Goal: Task Accomplishment & Management: Manage account settings

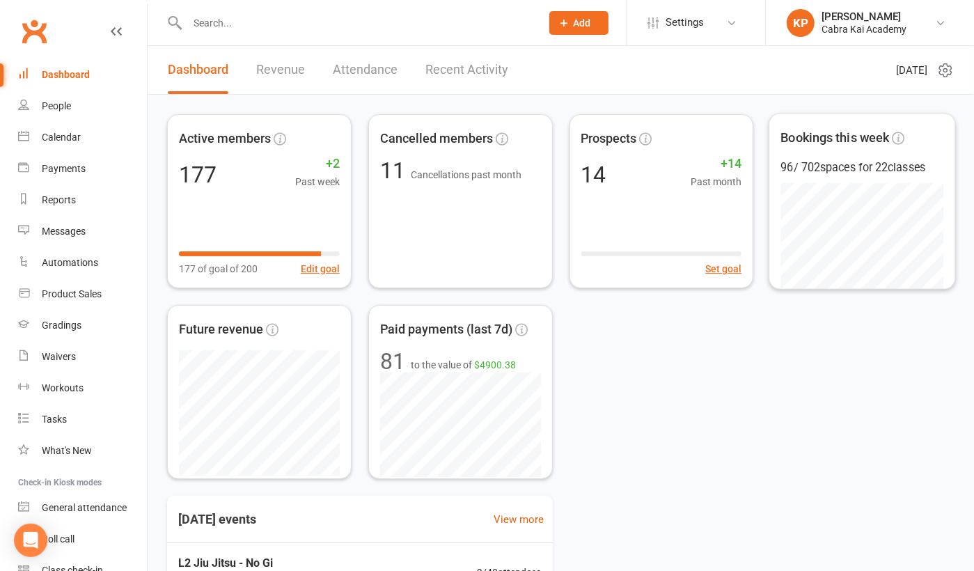
drag, startPoint x: 844, startPoint y: 387, endPoint x: 801, endPoint y: 68, distance: 322.4
click at [844, 372] on div "Active members 177 +2 Past week 177 of goal of 200 Edit goal Cancelled members …" at bounding box center [560, 296] width 787 height 365
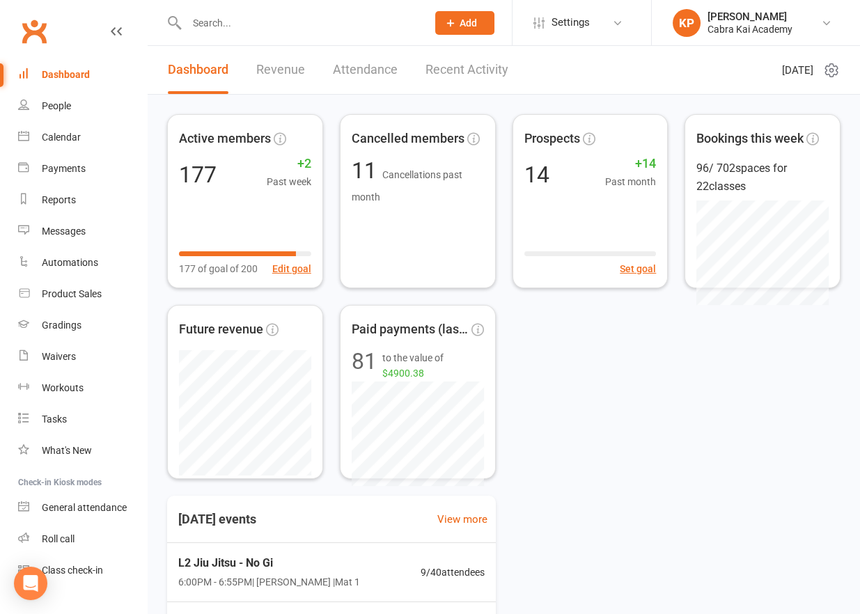
click at [219, 17] on input "text" at bounding box center [299, 22] width 235 height 19
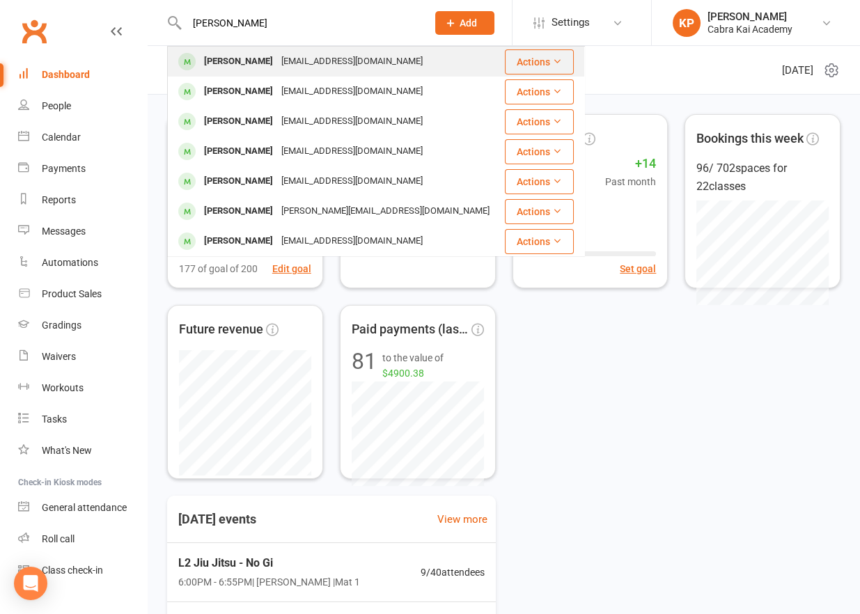
type input "[PERSON_NAME]"
click at [296, 70] on div "[EMAIL_ADDRESS][DOMAIN_NAME]" at bounding box center [352, 62] width 150 height 20
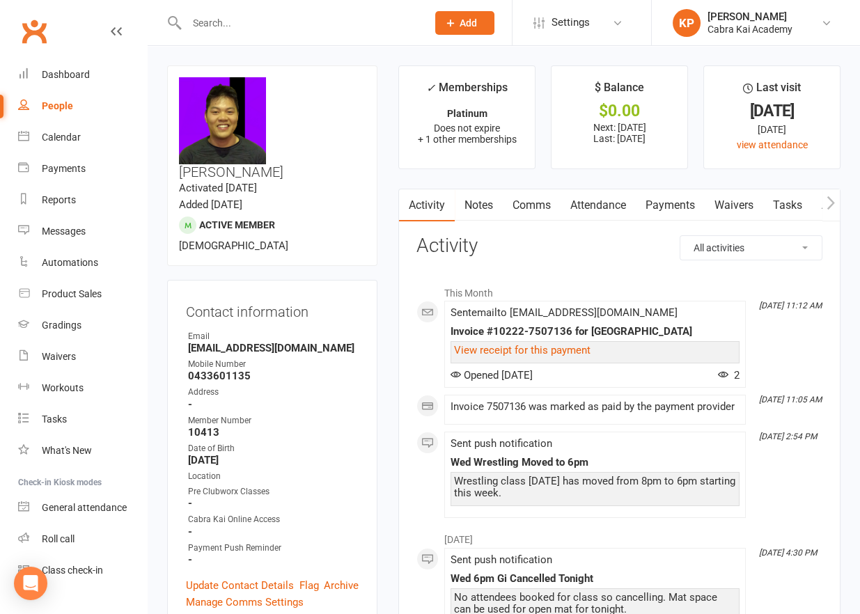
click at [695, 210] on link "Payments" at bounding box center [670, 205] width 69 height 32
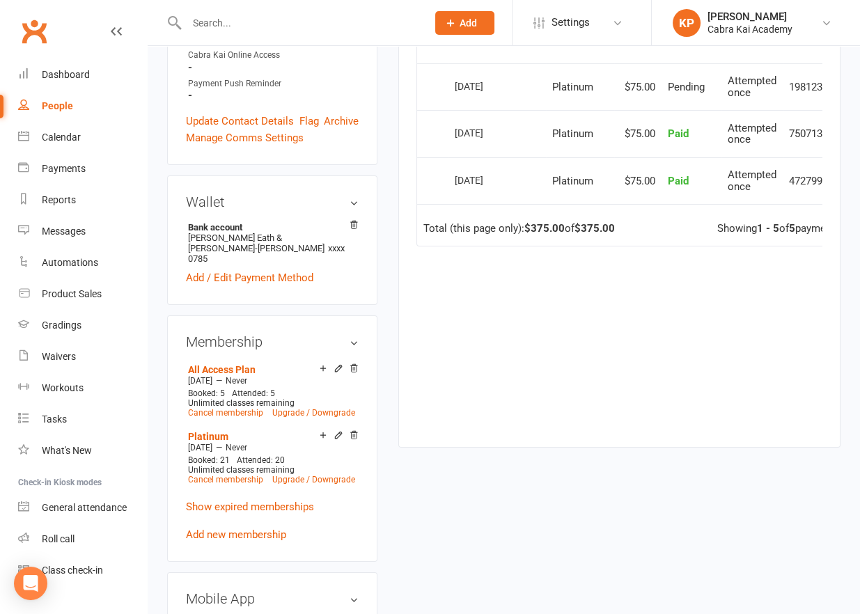
scroll to position [487, 0]
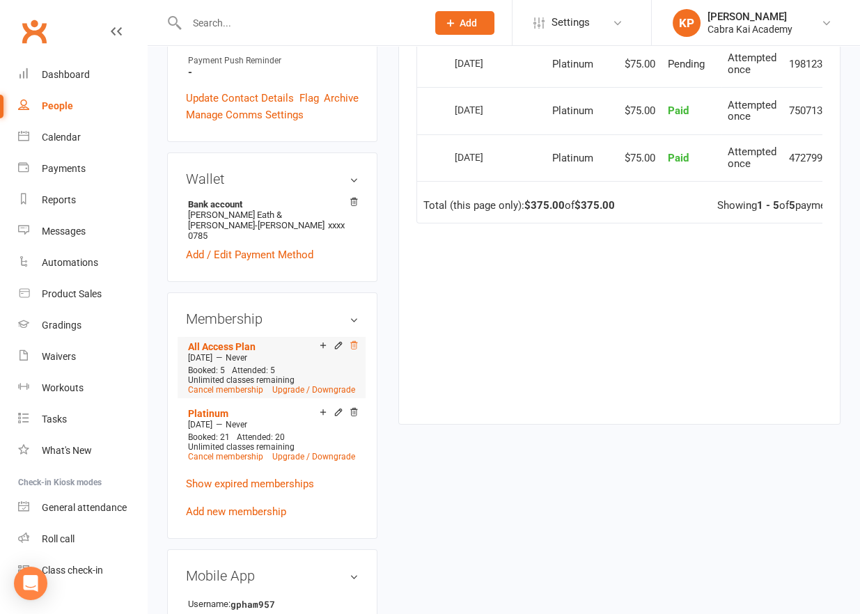
click at [354, 340] on icon at bounding box center [354, 345] width 10 height 10
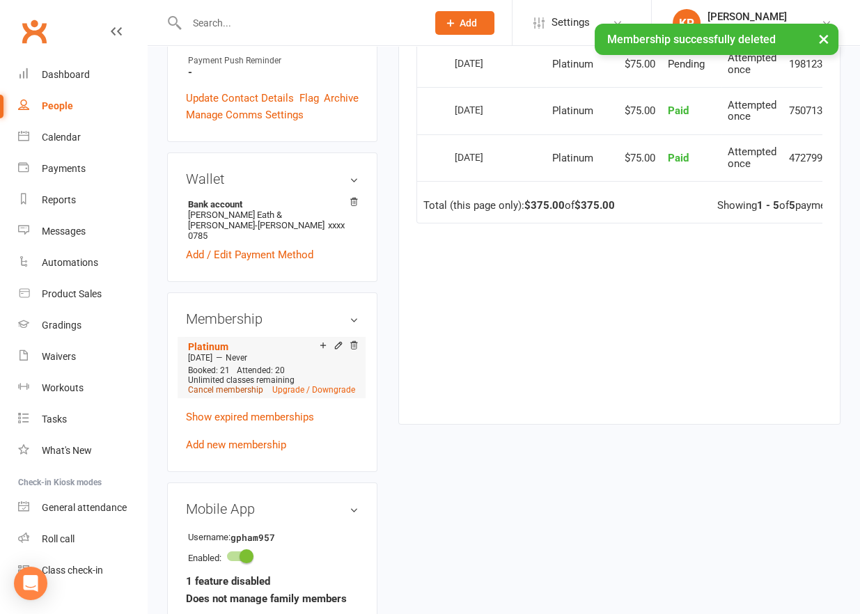
click at [232, 385] on link "Cancel membership" at bounding box center [225, 390] width 75 height 10
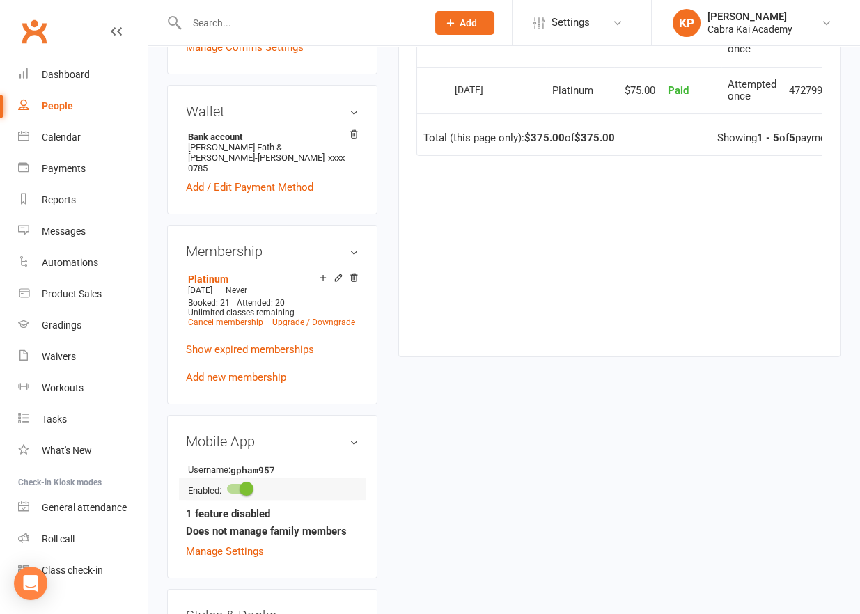
scroll to position [557, 0]
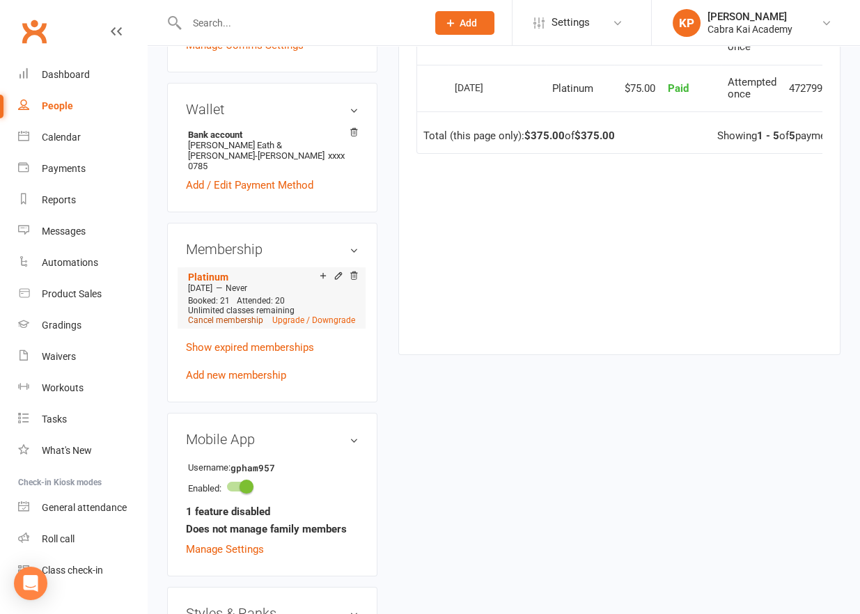
click at [230, 315] on link "Cancel membership" at bounding box center [225, 320] width 75 height 10
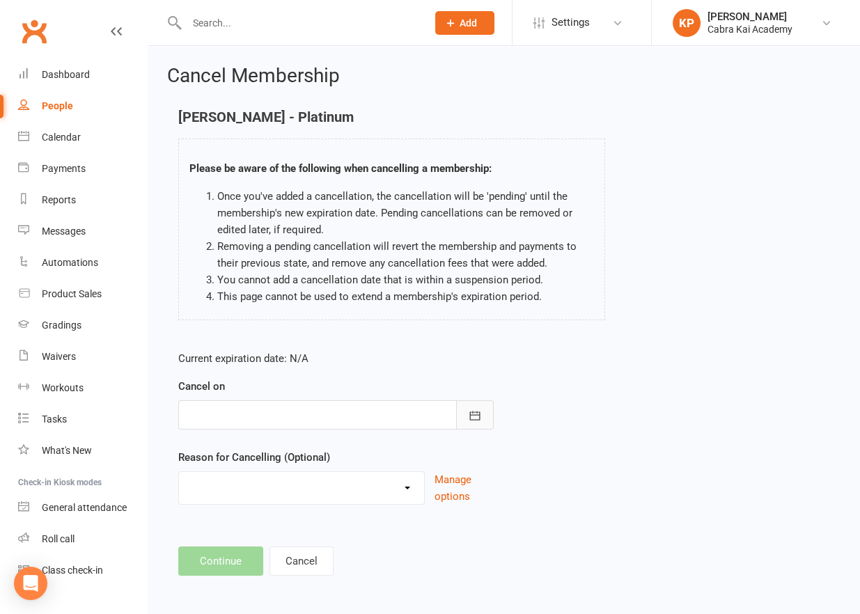
click at [482, 416] on button "button" at bounding box center [475, 414] width 38 height 29
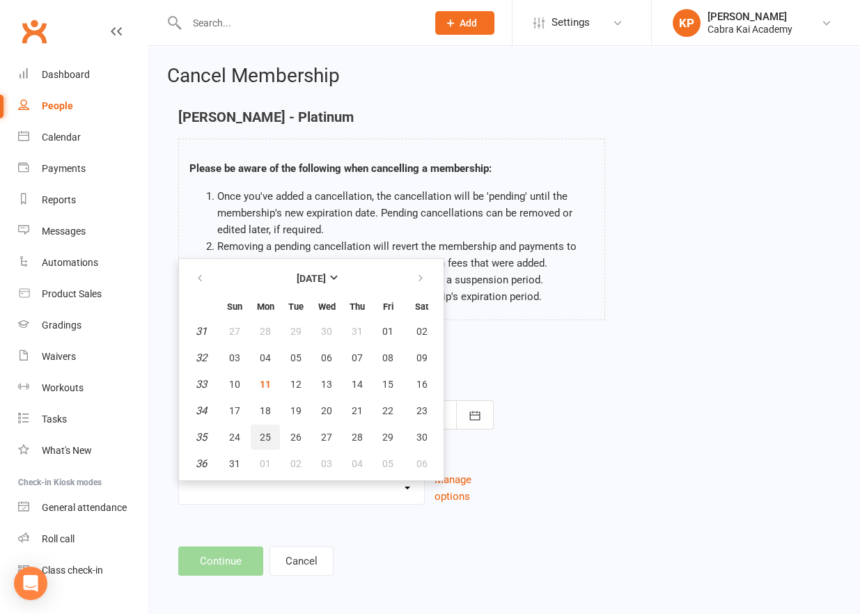
click at [265, 435] on span "25" at bounding box center [265, 437] width 11 height 11
type input "[DATE]"
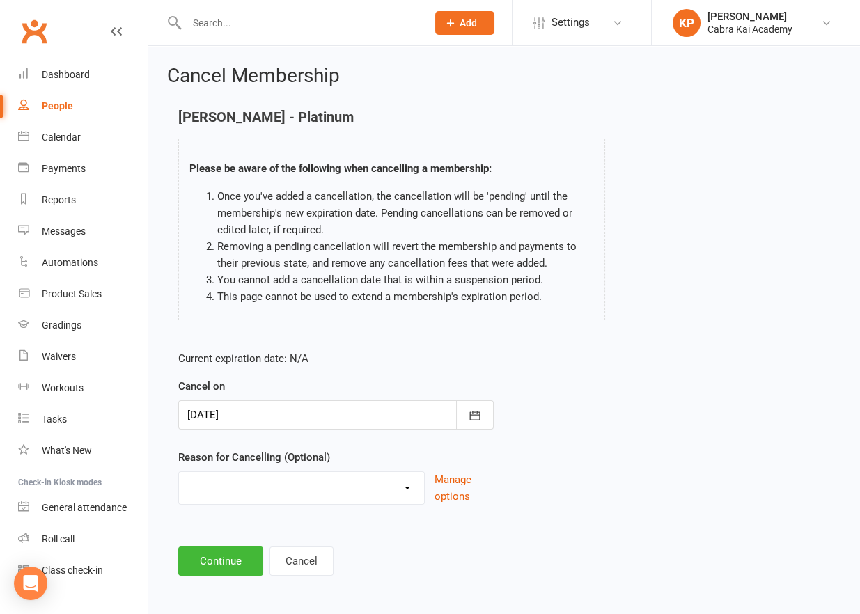
click at [402, 493] on select "Changed Gyms Family Financial Health Holiday Injury Issues No time/busy Relocat…" at bounding box center [301, 486] width 245 height 28
select select "1"
click at [179, 472] on select "Changed Gyms Family Financial Health Holiday Injury Issues No time/busy Relocat…" at bounding box center [301, 486] width 245 height 28
click at [239, 556] on button "Continue" at bounding box center [220, 560] width 85 height 29
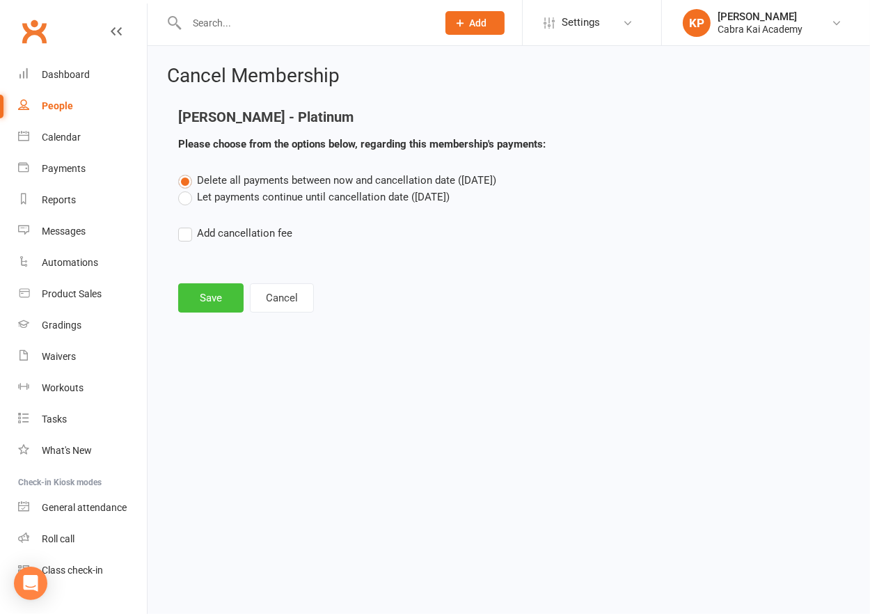
click at [218, 299] on button "Save" at bounding box center [210, 297] width 65 height 29
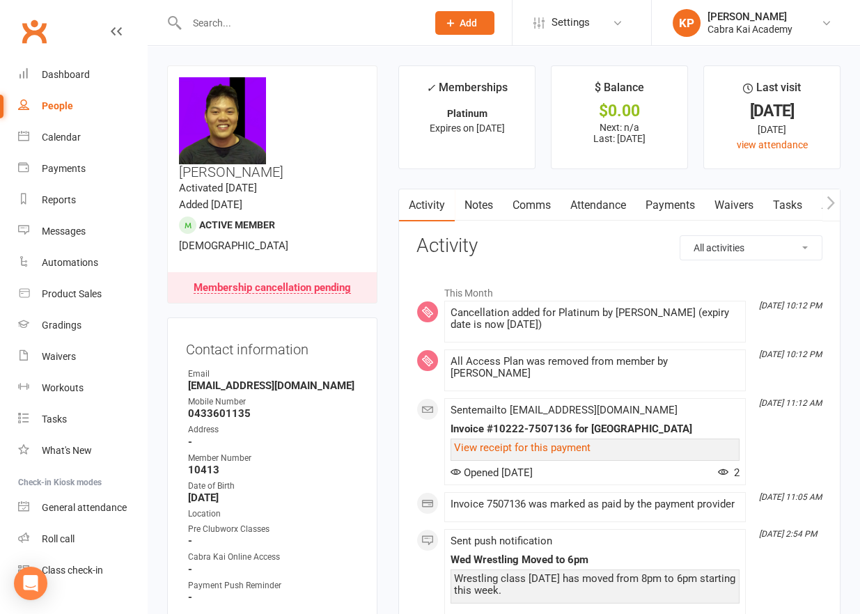
click at [796, 431] on div "This Month [DATE] 10:12 PM Cancellation added for Platinum by [PERSON_NAME] (ex…" at bounding box center [619, 446] width 406 height 337
click at [533, 205] on link "Comms" at bounding box center [532, 205] width 58 height 32
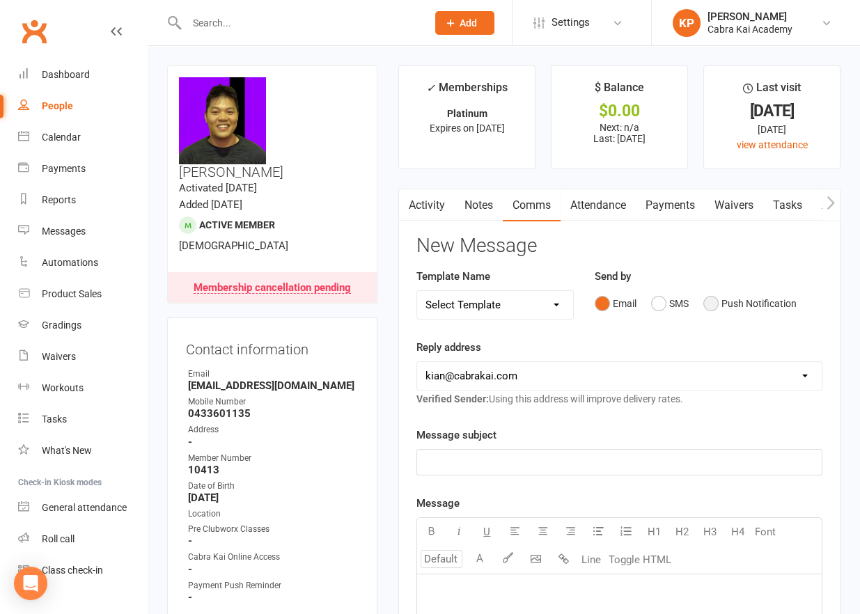
click at [741, 304] on button "Push Notification" at bounding box center [749, 303] width 93 height 26
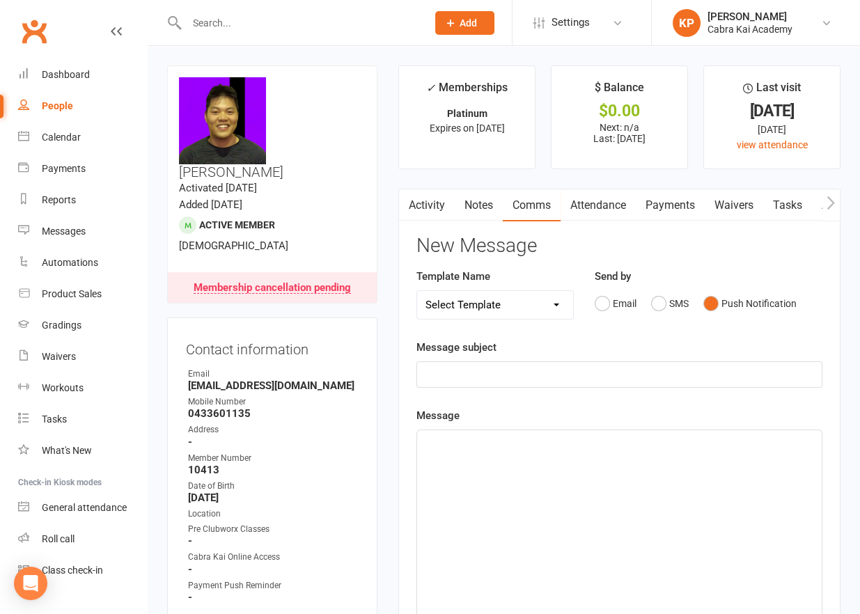
click at [551, 300] on select "Select Template [SMS] [Default template - review before using] Appointment remi…" at bounding box center [494, 305] width 155 height 28
select select "20"
click at [417, 291] on select "Select Template [SMS] [Default template - review before using] Appointment remi…" at bounding box center [494, 305] width 155 height 28
drag, startPoint x: 473, startPoint y: 449, endPoint x: 334, endPoint y: 432, distance: 140.2
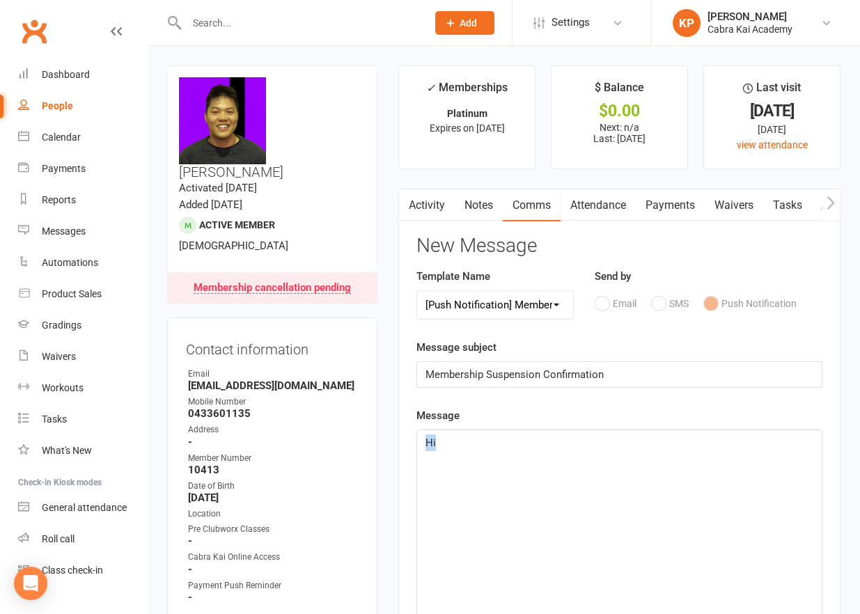
paste div
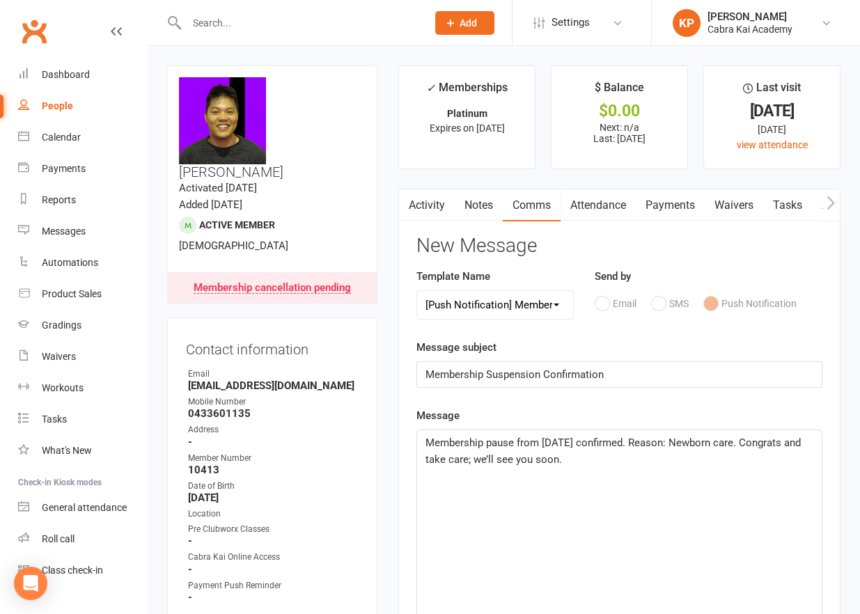
click at [500, 440] on span "Membership pause from [DATE] confirmed. Reason: Newborn care. Congrats and take…" at bounding box center [614, 450] width 378 height 29
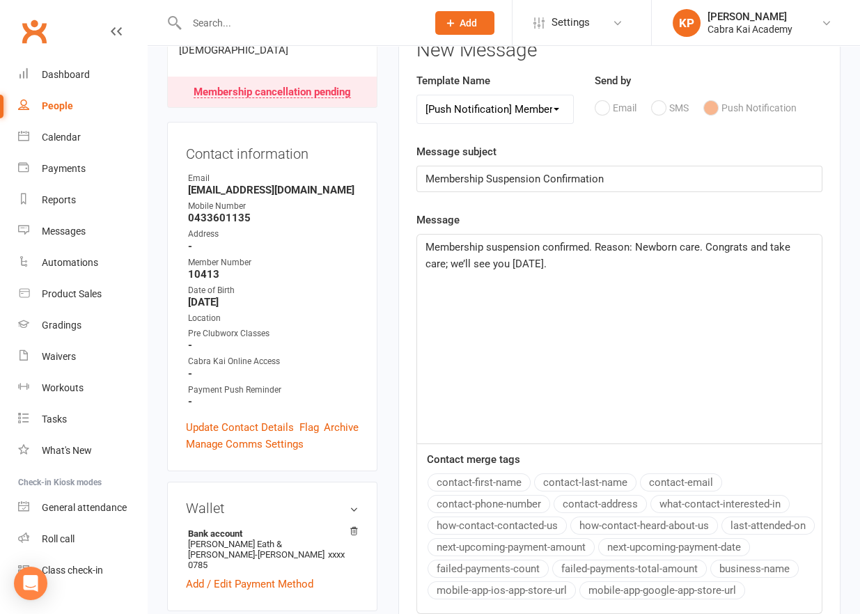
scroll to position [209, 0]
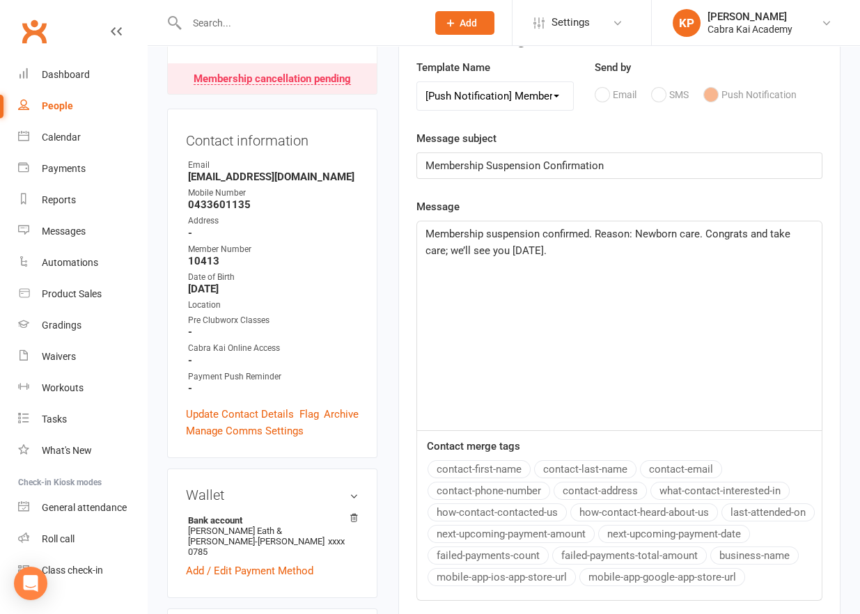
click at [508, 251] on span "Membership suspension confirmed. Reason: Newborn care. Congrats and take care; …" at bounding box center [609, 242] width 368 height 29
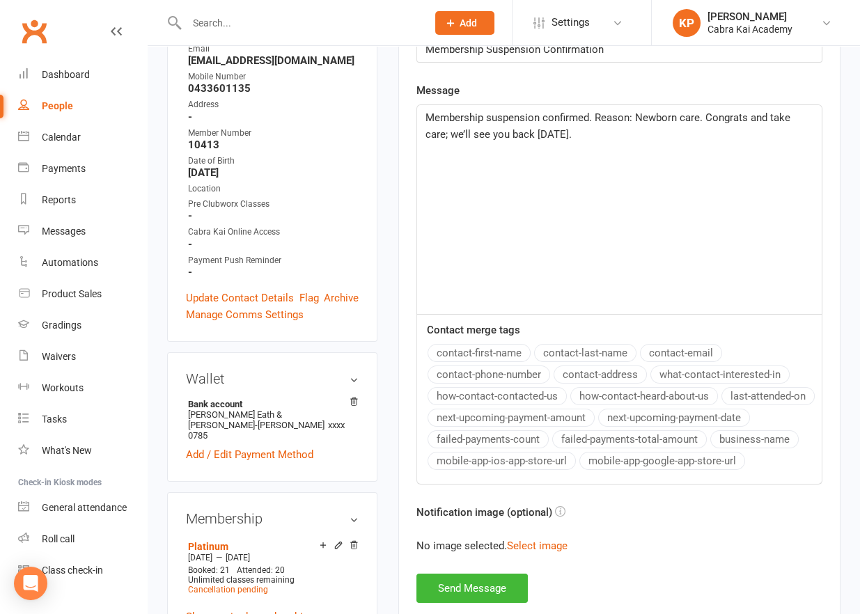
scroll to position [487, 0]
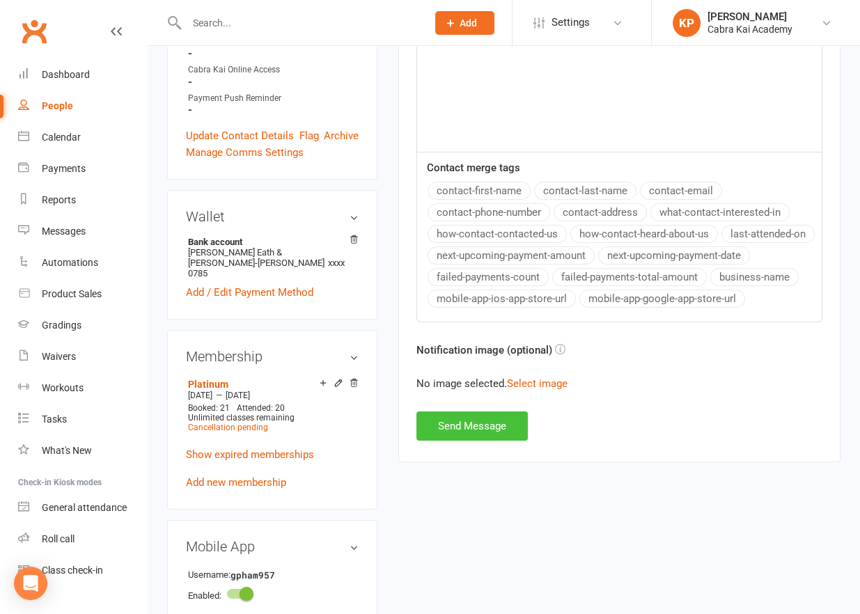
click at [486, 425] on button "Send Message" at bounding box center [471, 425] width 111 height 29
select select
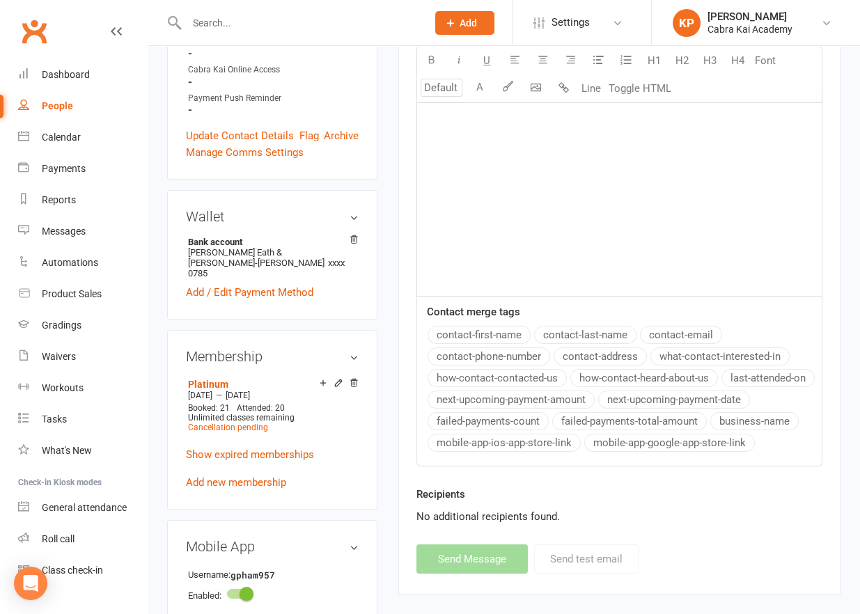
click at [393, 187] on main "✓ Memberships Platinum Expires on [DATE] $ Balance $0.00 Next: n/a Last: [DATE]…" at bounding box center [619, 93] width 463 height 1031
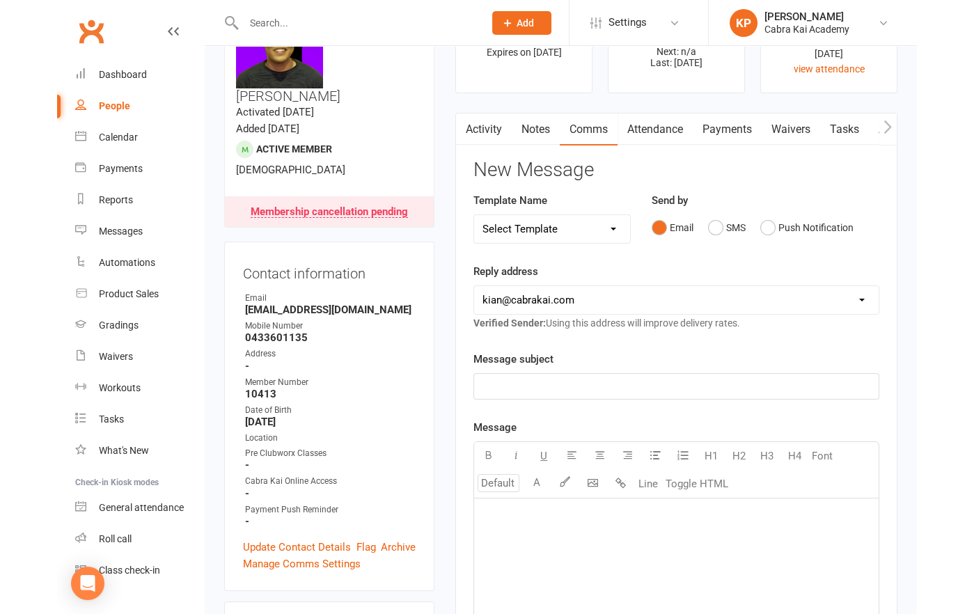
scroll to position [0, 0]
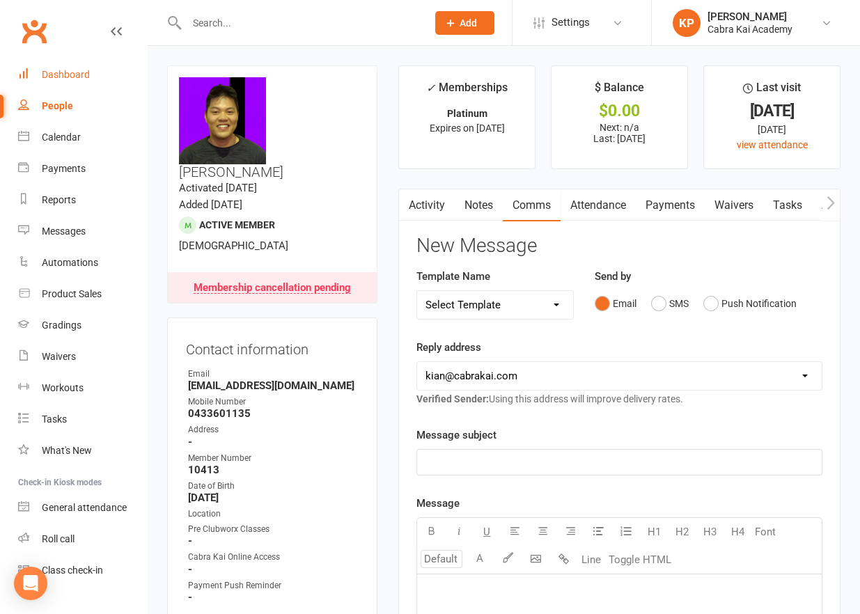
click at [54, 79] on div "Dashboard" at bounding box center [66, 74] width 48 height 11
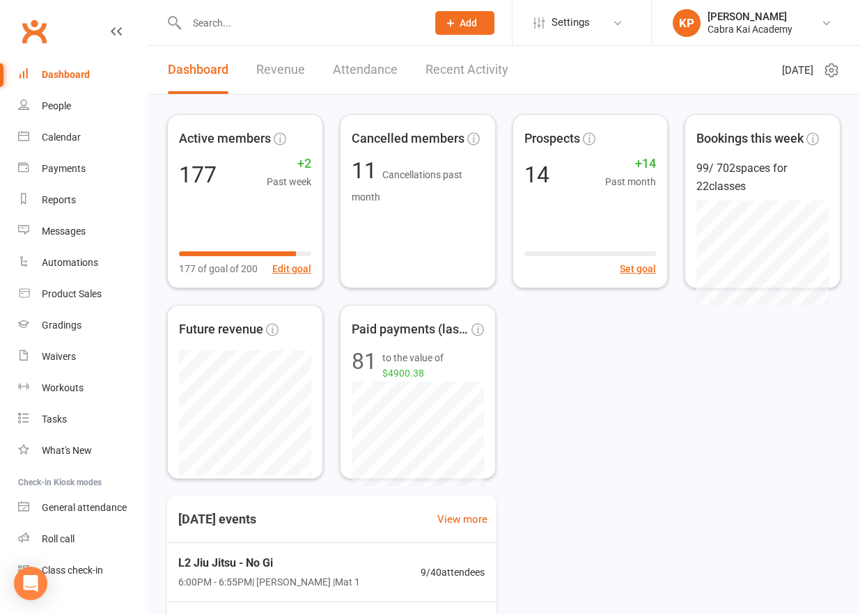
click at [71, 75] on div "Dashboard" at bounding box center [66, 74] width 48 height 11
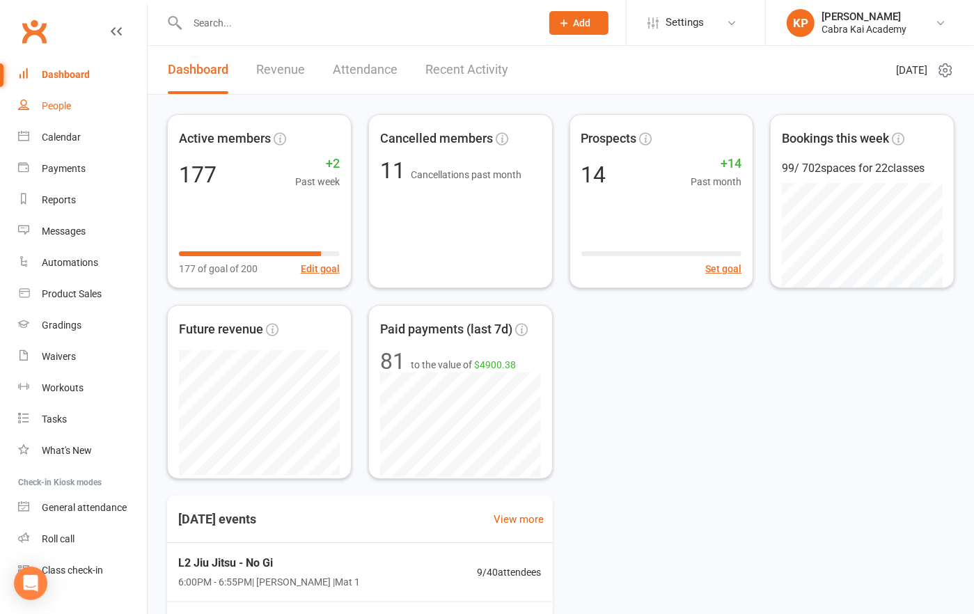
click at [57, 116] on link "People" at bounding box center [82, 105] width 129 height 31
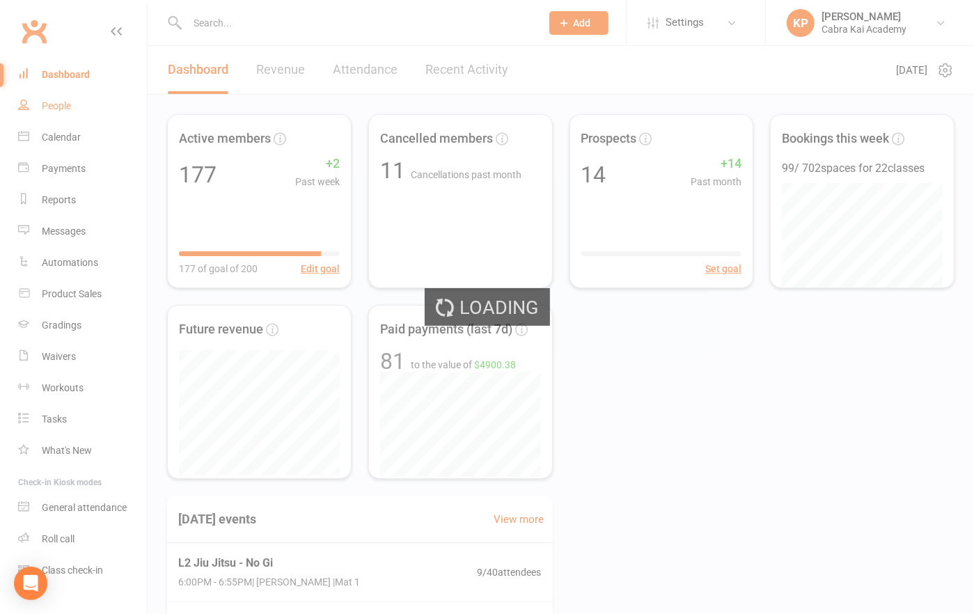
select select "25"
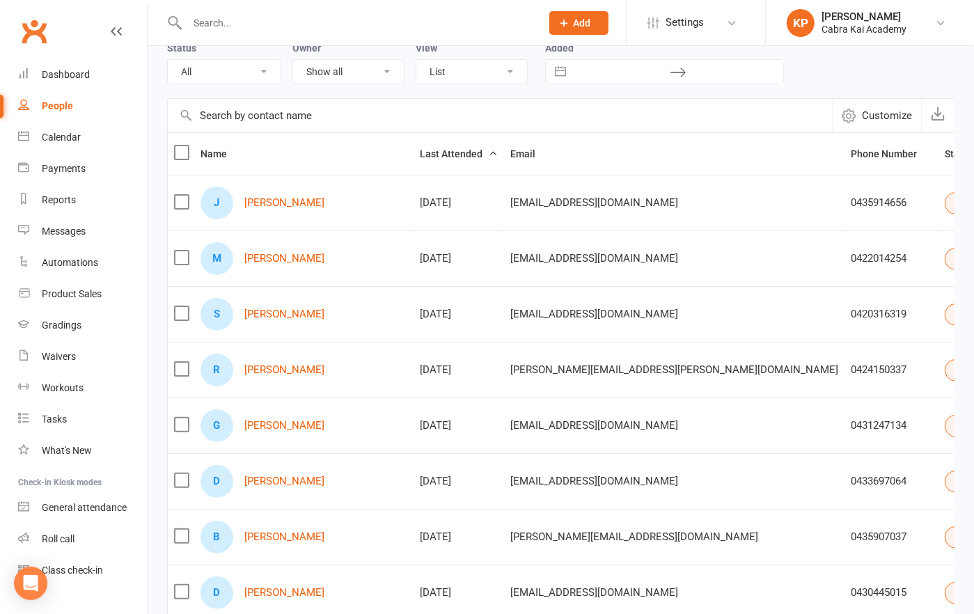
scroll to position [70, 0]
click at [184, 257] on label at bounding box center [181, 257] width 14 height 14
click at [184, 250] on input "checkbox" at bounding box center [181, 250] width 14 height 0
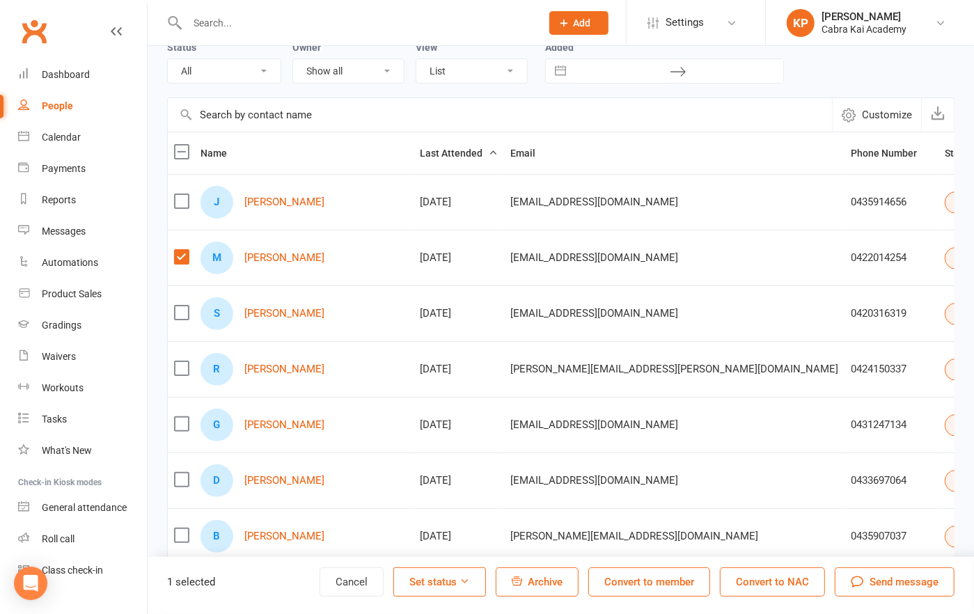
click at [188, 313] on label at bounding box center [181, 313] width 14 height 14
click at [188, 306] on input "checkbox" at bounding box center [181, 306] width 14 height 0
click at [540, 570] on span "Archive" at bounding box center [545, 582] width 35 height 13
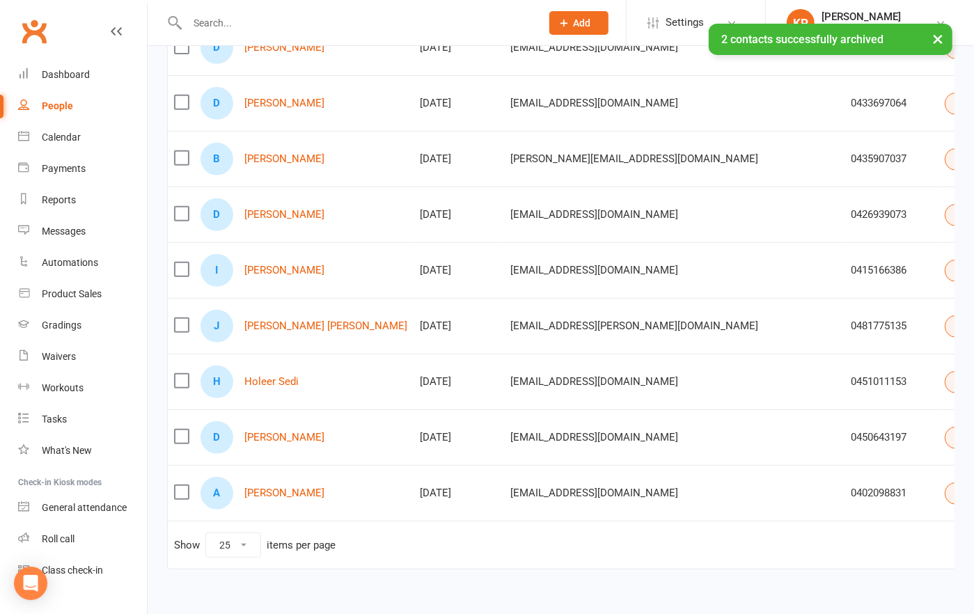
scroll to position [418, 0]
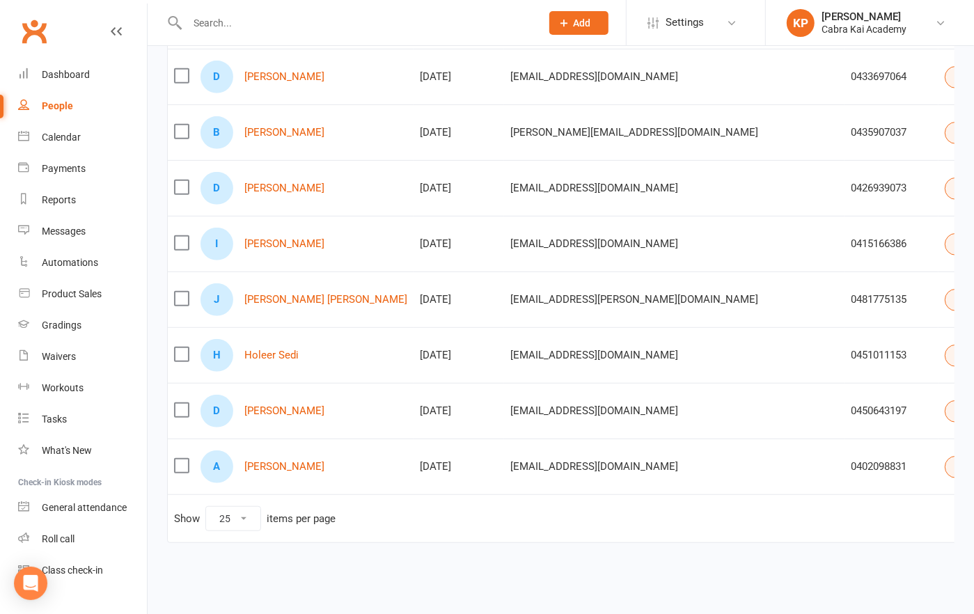
click at [945, 468] on button "Select status" at bounding box center [992, 467] width 94 height 22
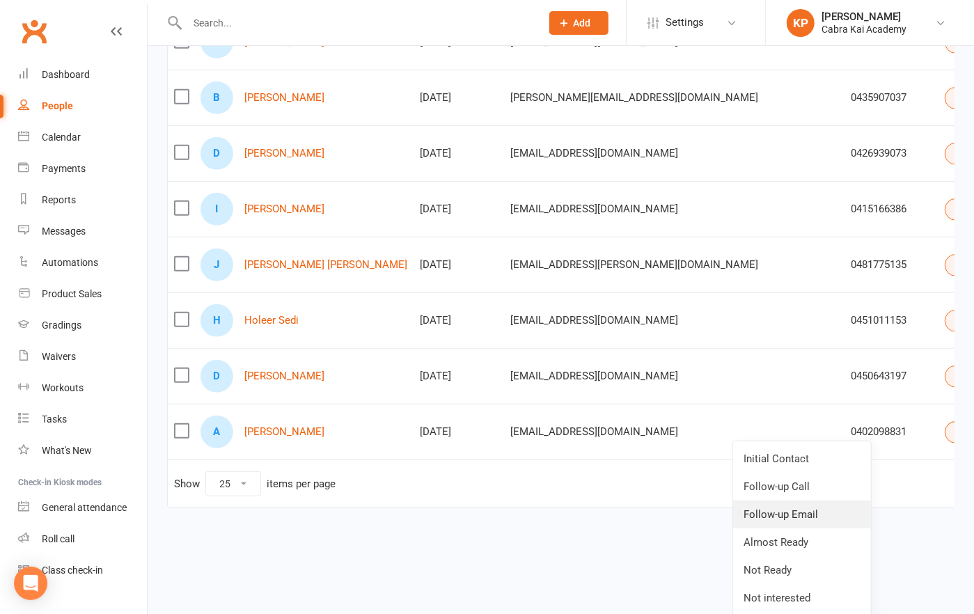
scroll to position [454, 0]
click at [805, 543] on link "Almost Ready" at bounding box center [802, 541] width 138 height 28
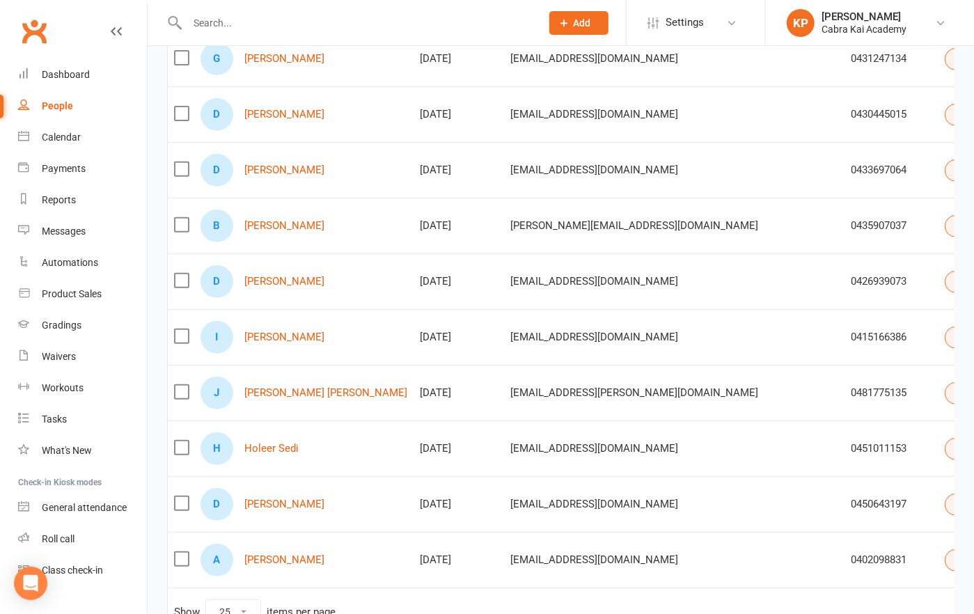
scroll to position [358, 0]
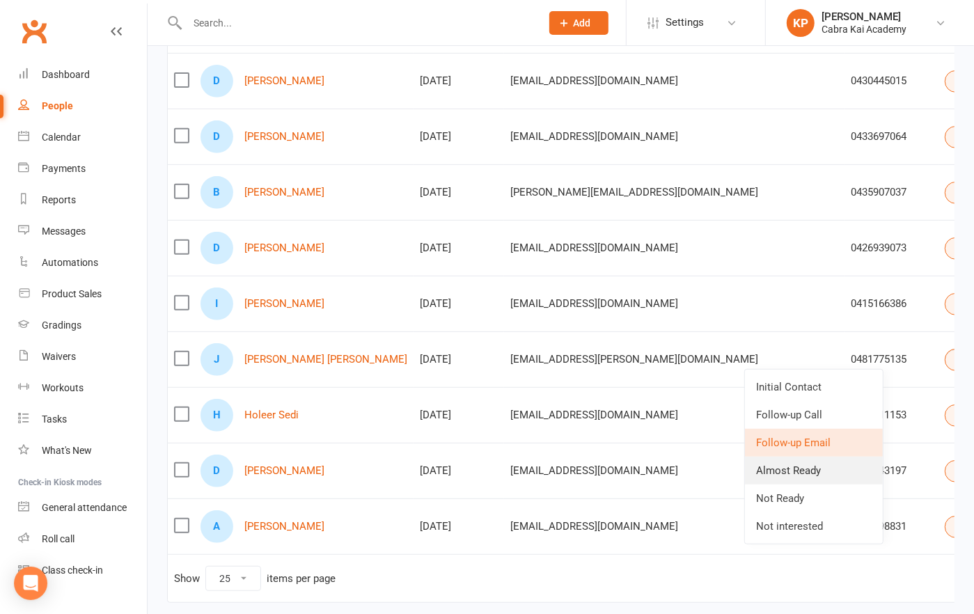
click at [822, 474] on link "Almost Ready" at bounding box center [814, 471] width 138 height 28
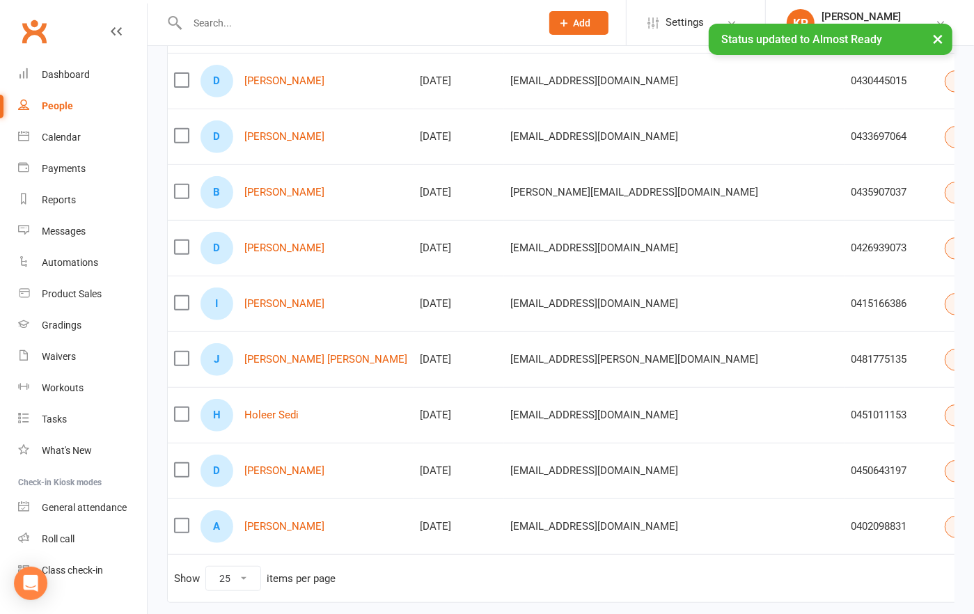
click at [945, 246] on button "Select status" at bounding box center [992, 248] width 94 height 22
click at [794, 352] on link "Almost Ready" at bounding box center [802, 360] width 138 height 28
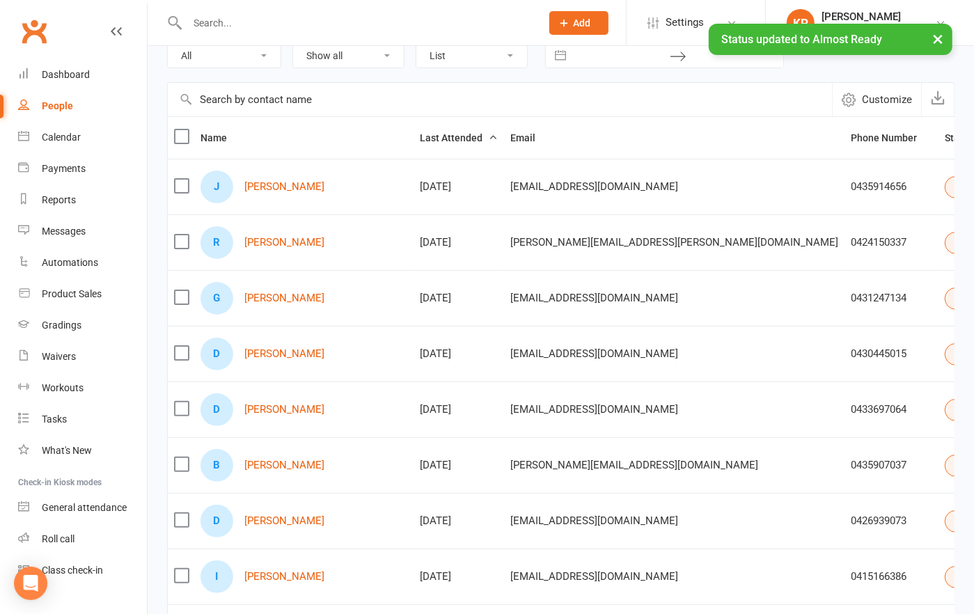
scroll to position [79, 0]
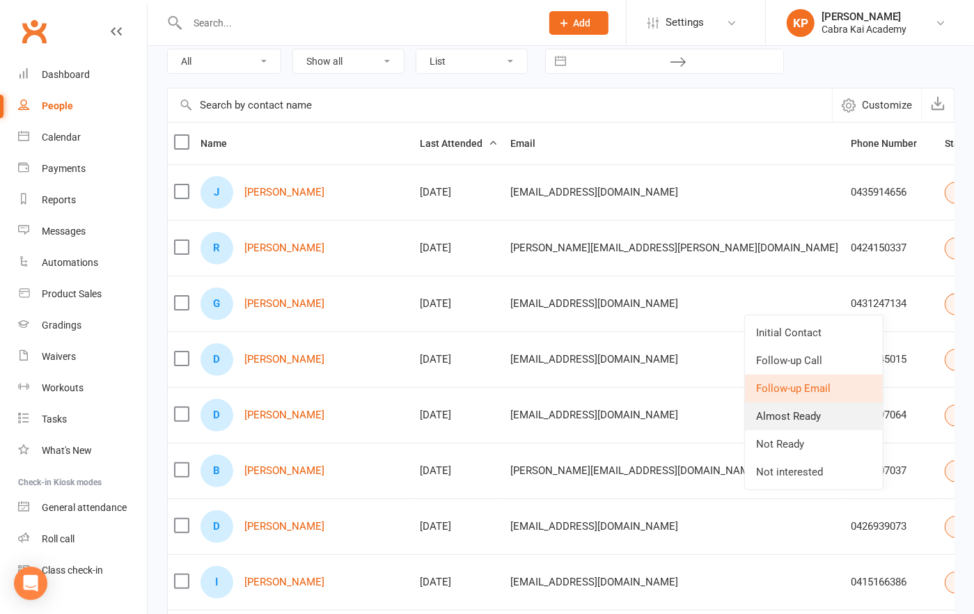
click at [814, 415] on link "Almost Ready" at bounding box center [814, 416] width 138 height 28
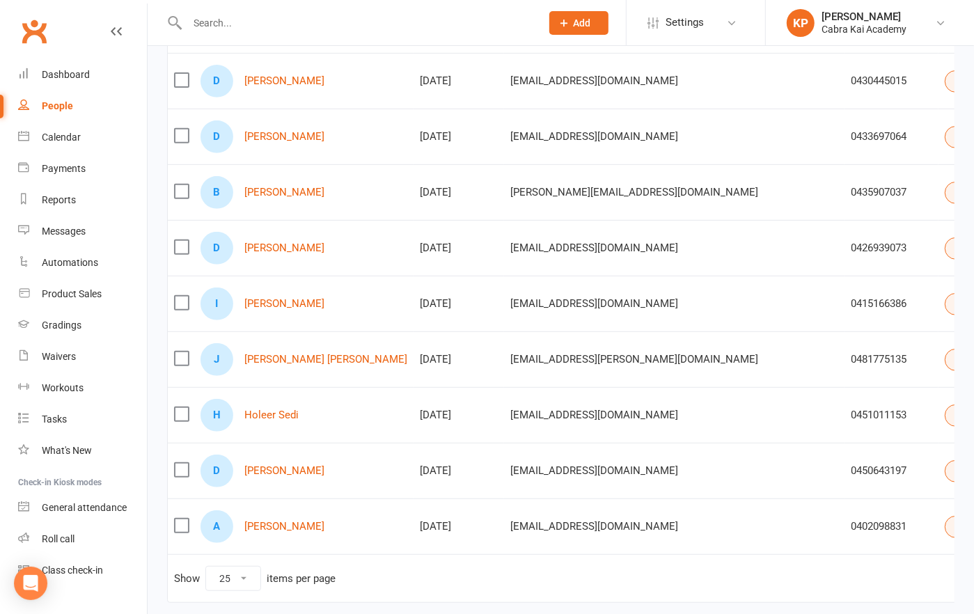
scroll to position [288, 0]
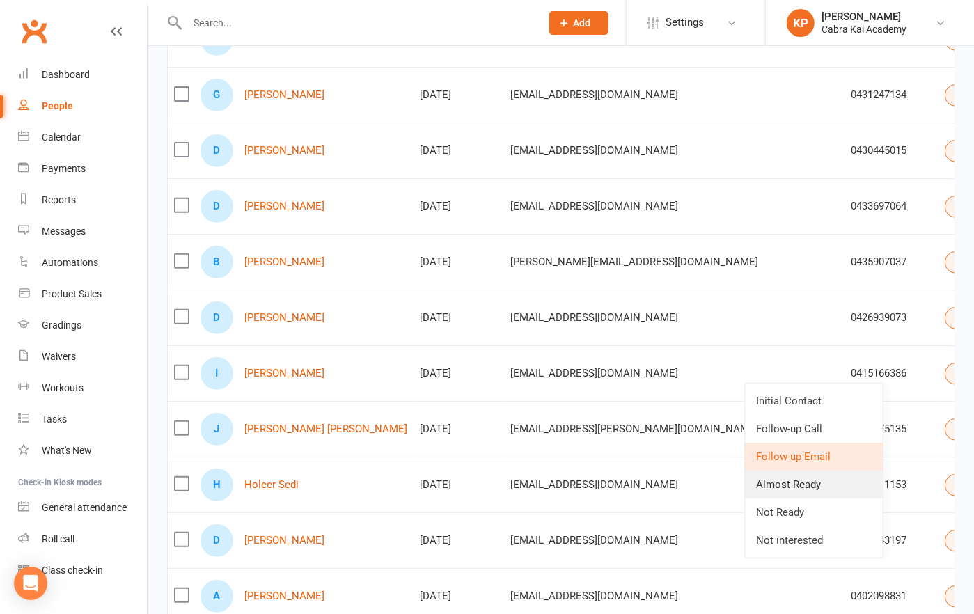
click at [817, 488] on link "Almost Ready" at bounding box center [814, 485] width 138 height 28
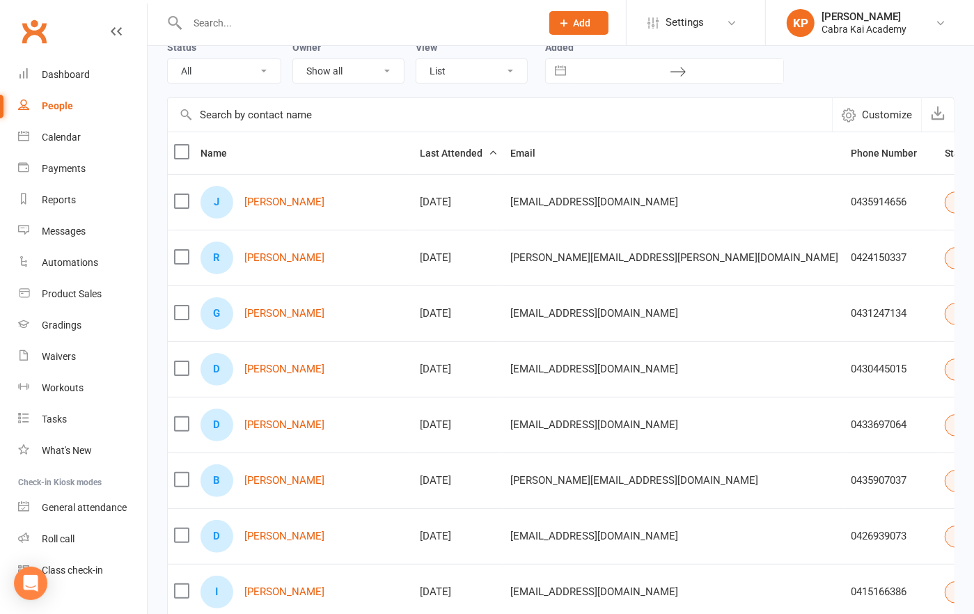
scroll to position [0, 0]
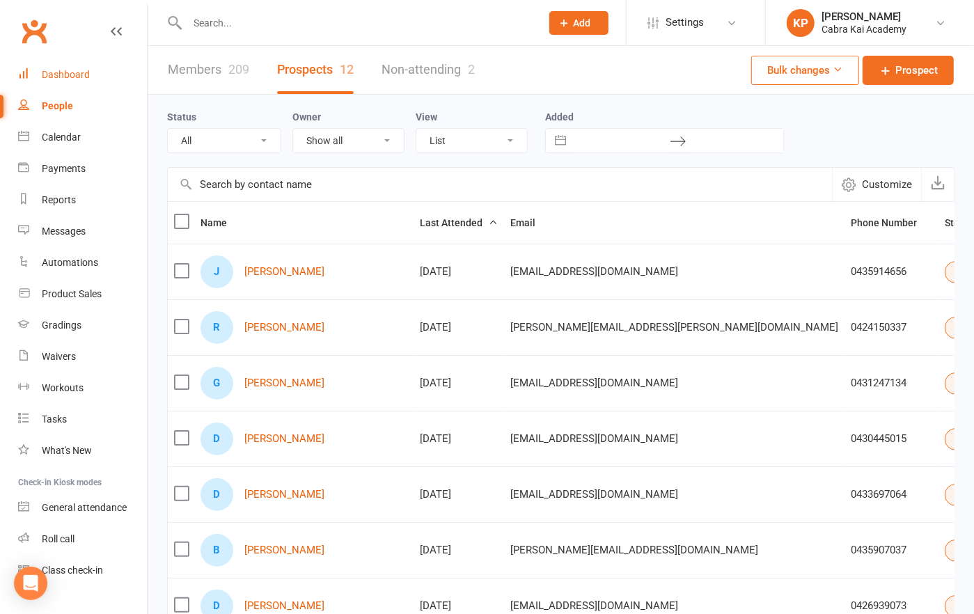
click at [83, 75] on div "Dashboard" at bounding box center [66, 74] width 48 height 11
